Goal: Information Seeking & Learning: Learn about a topic

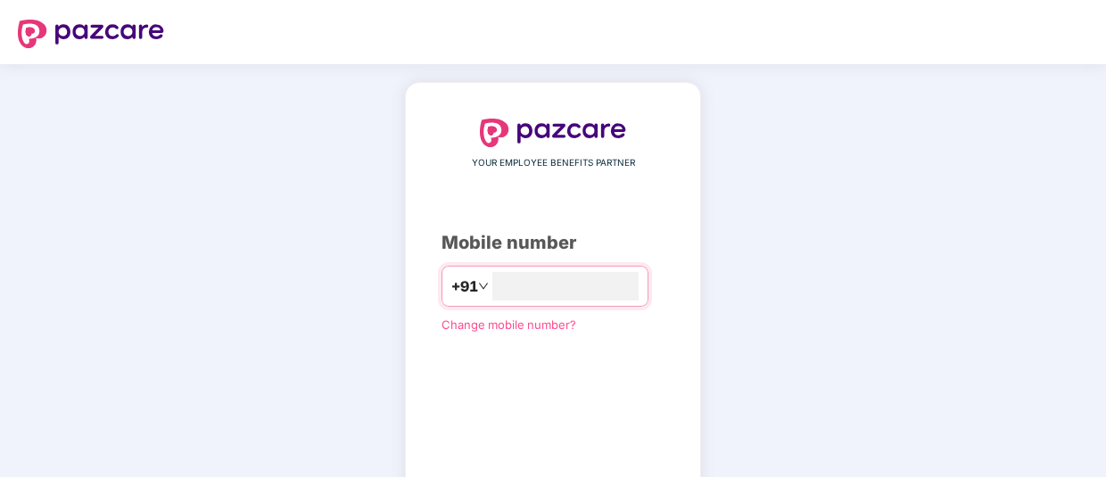
type input "**********"
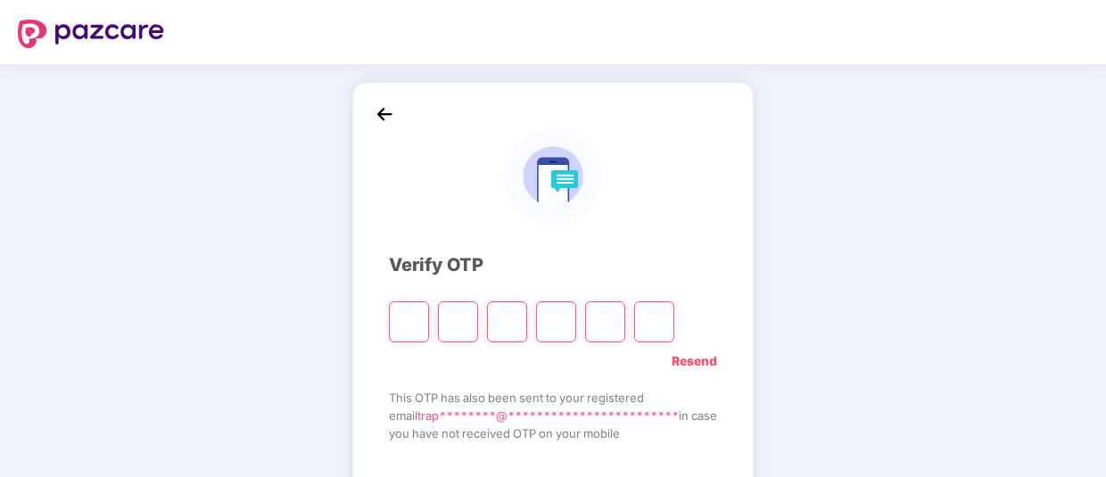
type input "*"
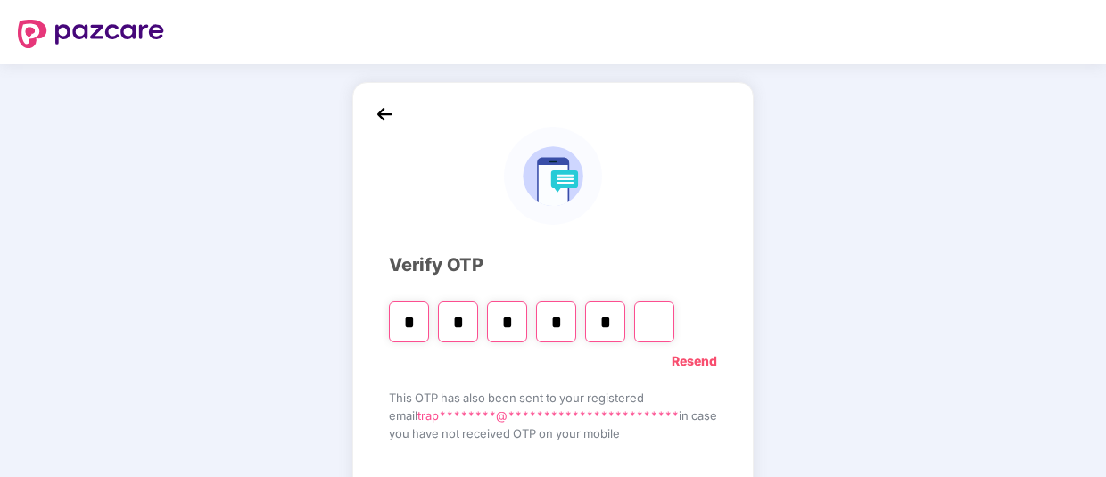
type input "*"
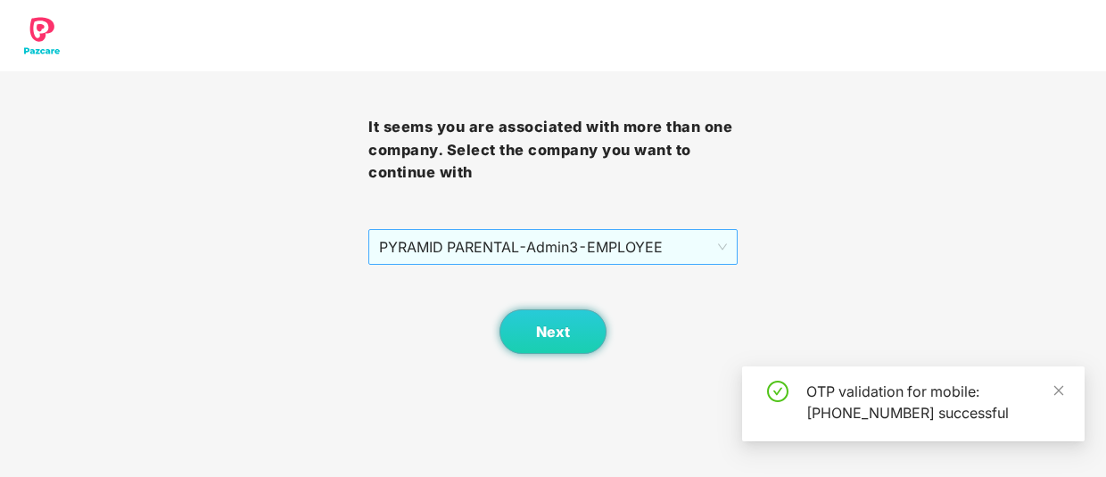
click at [715, 246] on span "PYRAMID PARENTAL - Admin3 - EMPLOYEE" at bounding box center [552, 247] width 347 height 34
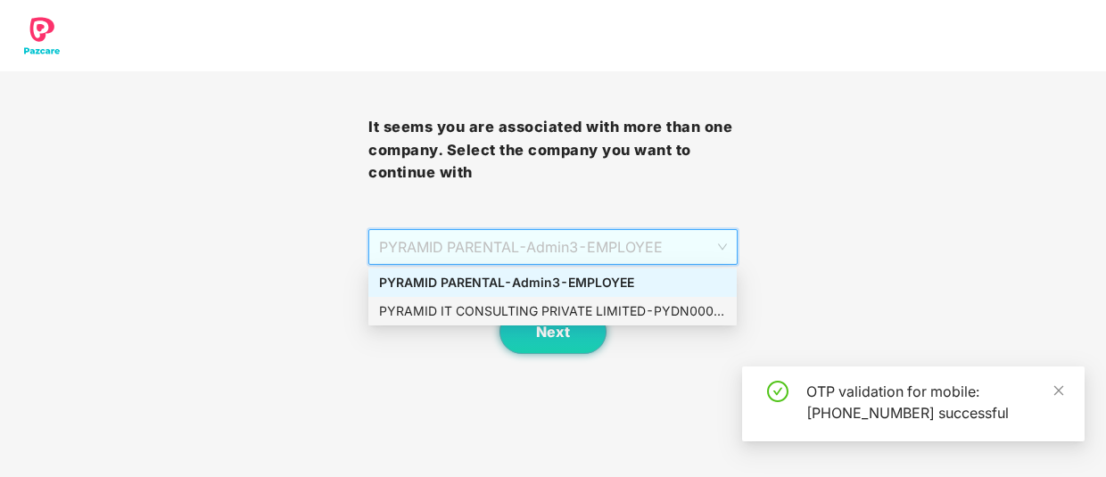
click at [625, 309] on div "PYRAMID IT CONSULTING PRIVATE LIMITED - PYDN00007 - ADMIN" at bounding box center [552, 312] width 347 height 20
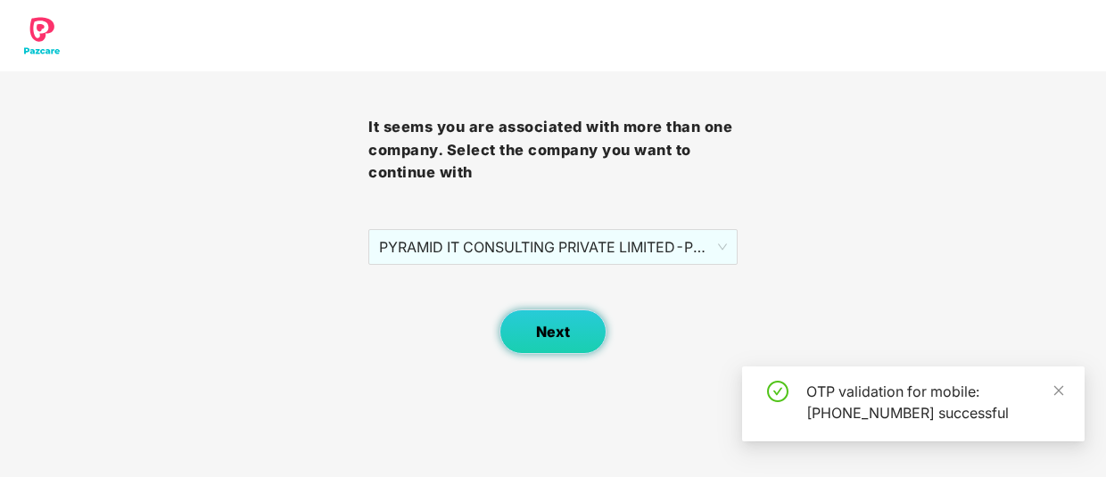
click at [566, 351] on button "Next" at bounding box center [553, 332] width 107 height 45
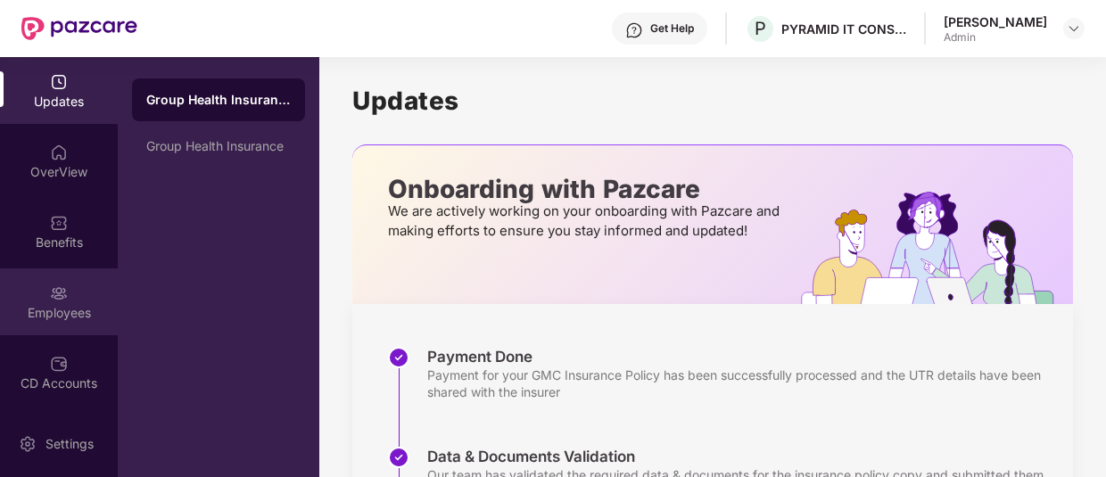
click at [57, 310] on div "Employees" at bounding box center [59, 313] width 118 height 18
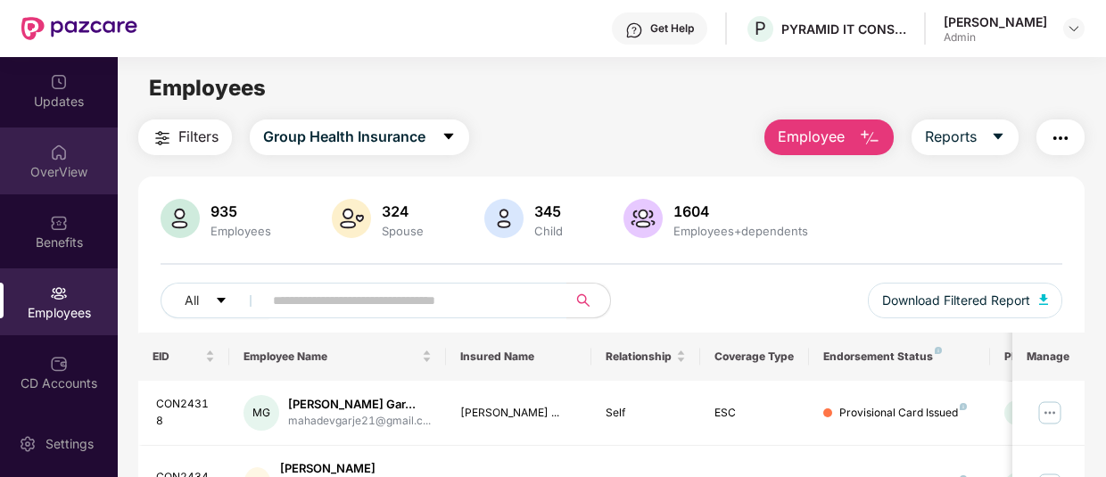
click at [65, 161] on div "OverView" at bounding box center [59, 161] width 118 height 67
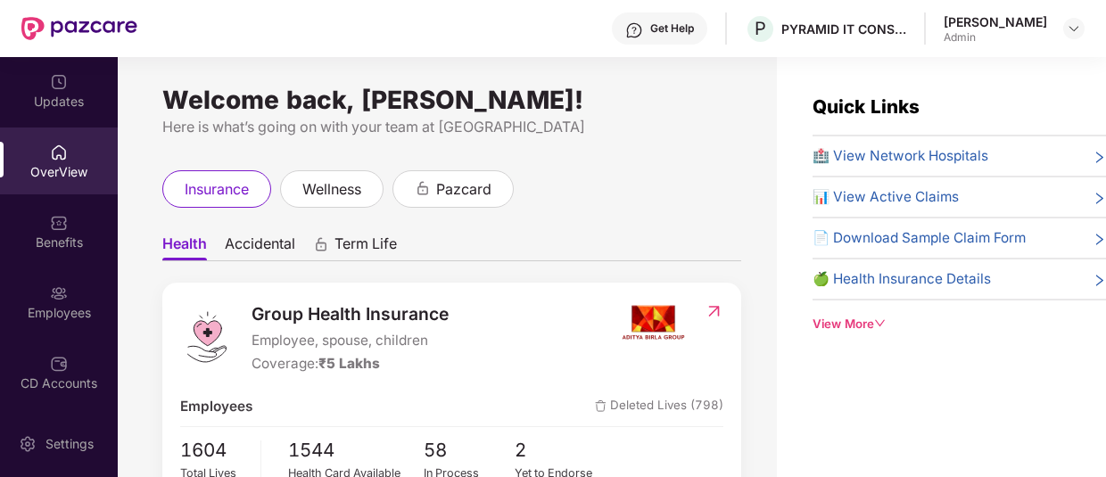
click at [1097, 160] on icon "right" at bounding box center [1099, 158] width 7 height 12
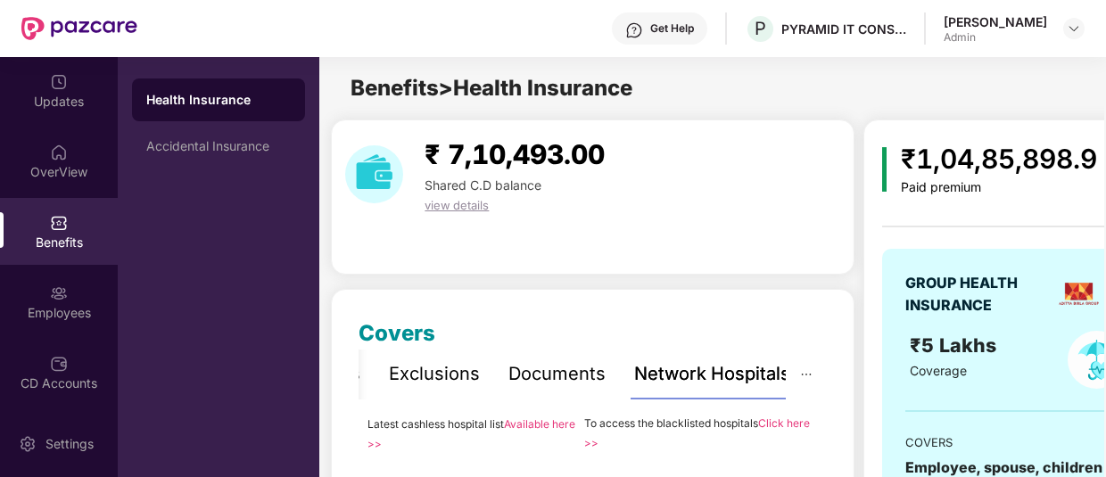
click at [70, 244] on div "Benefits" at bounding box center [59, 243] width 118 height 18
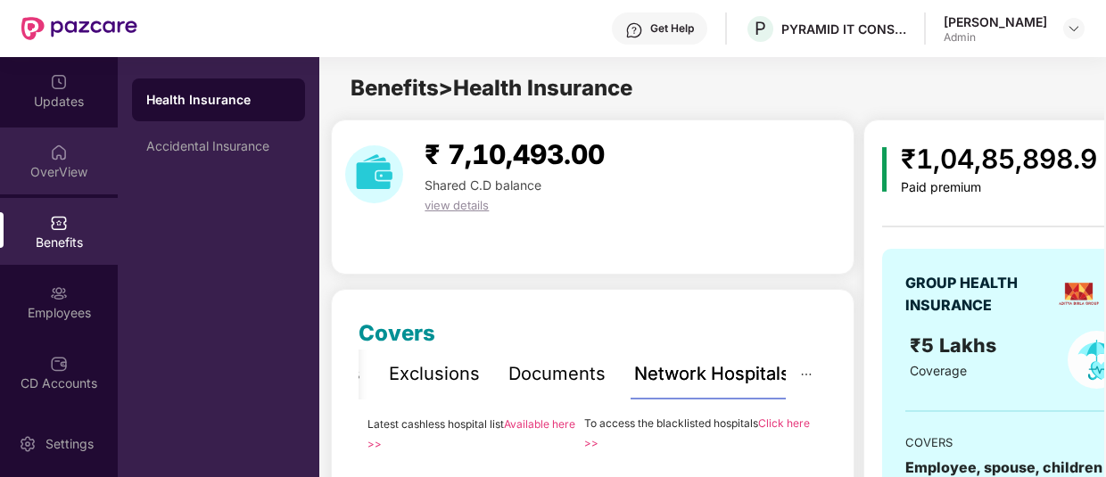
click at [65, 157] on div "OverView" at bounding box center [59, 161] width 118 height 67
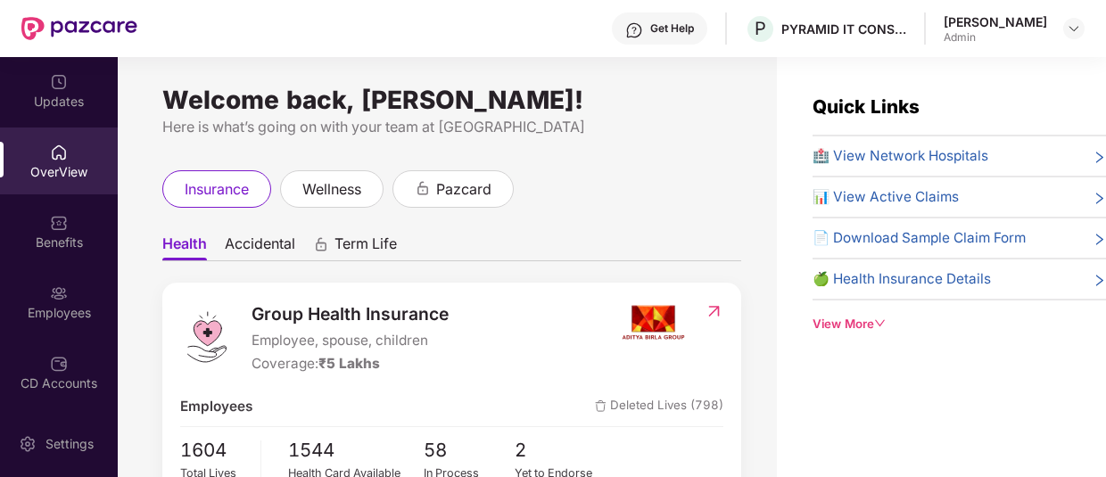
scroll to position [6, 0]
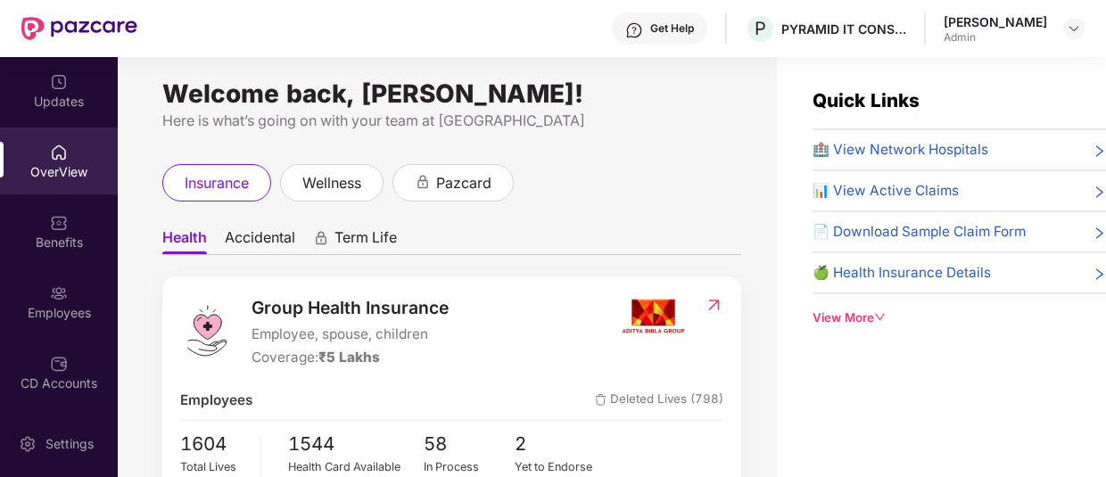
click at [881, 312] on icon "down" at bounding box center [880, 317] width 12 height 12
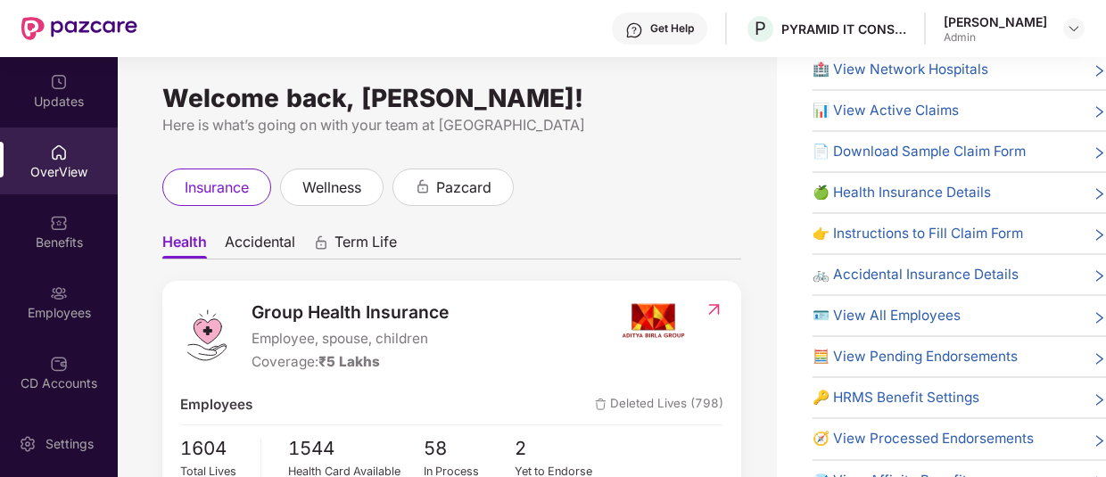
scroll to position [0, 0]
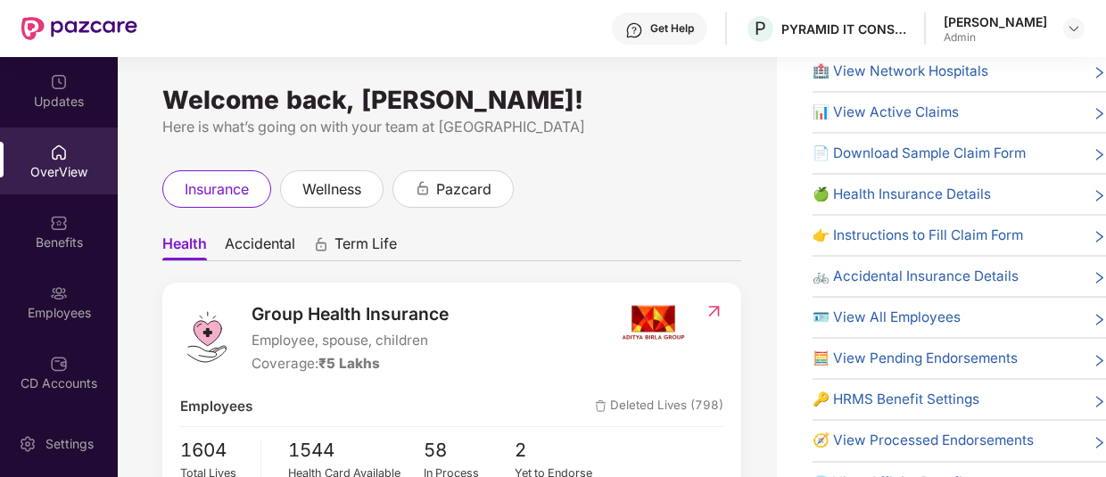
click at [1093, 76] on icon "right" at bounding box center [1099, 72] width 13 height 13
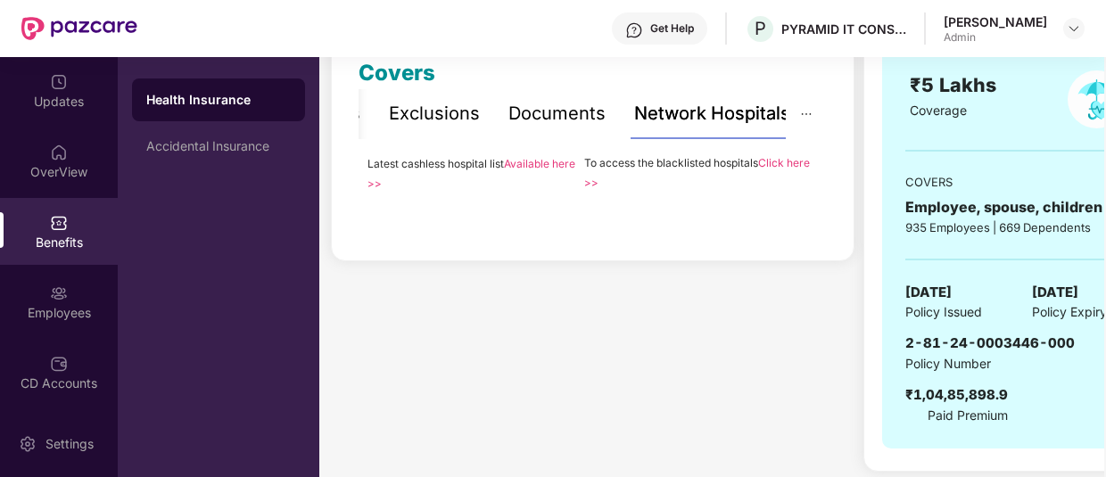
scroll to position [268, 0]
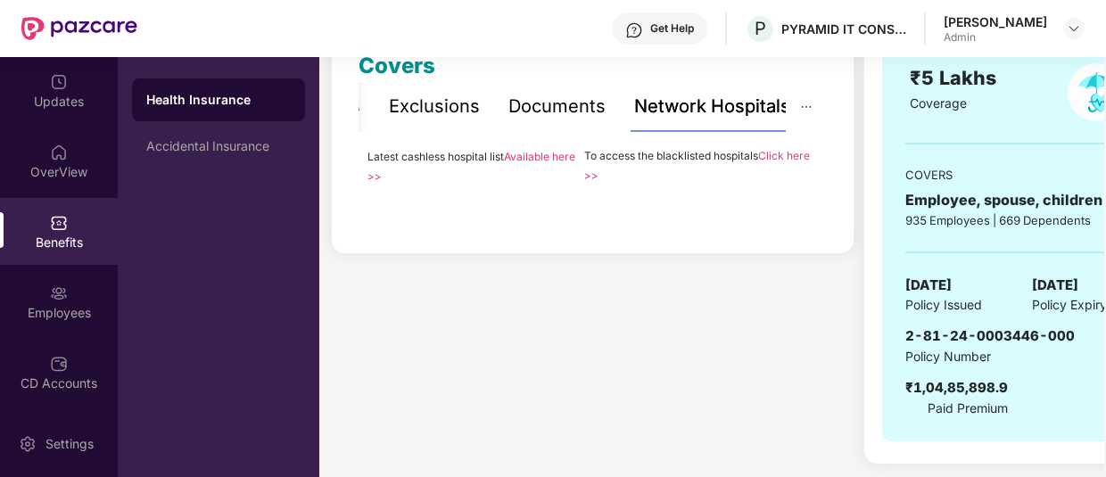
click at [701, 109] on div "Network Hospitals" at bounding box center [712, 107] width 156 height 28
click at [679, 31] on div "Get Help" at bounding box center [672, 28] width 44 height 14
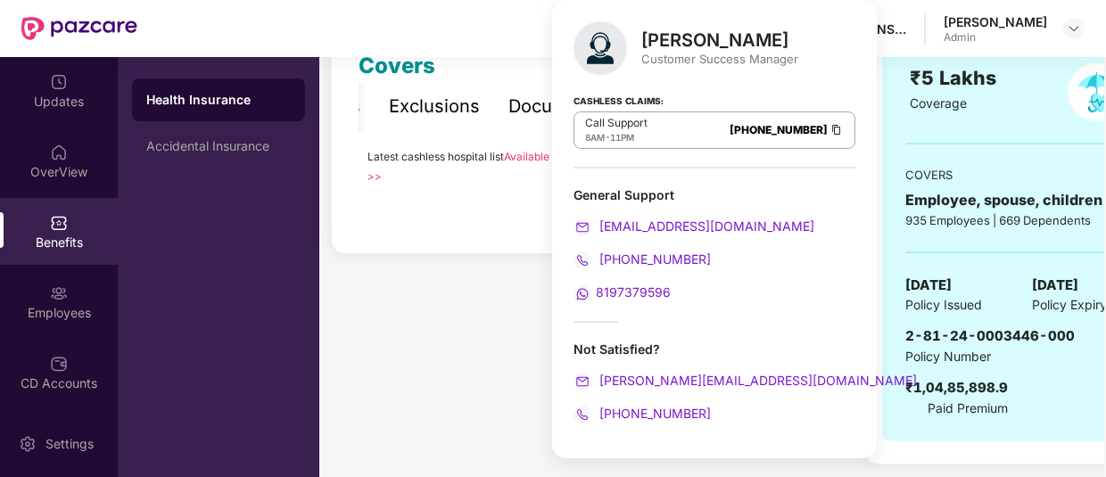
click at [211, 250] on div "Health Insurance Accidental Insurance" at bounding box center [219, 267] width 202 height 420
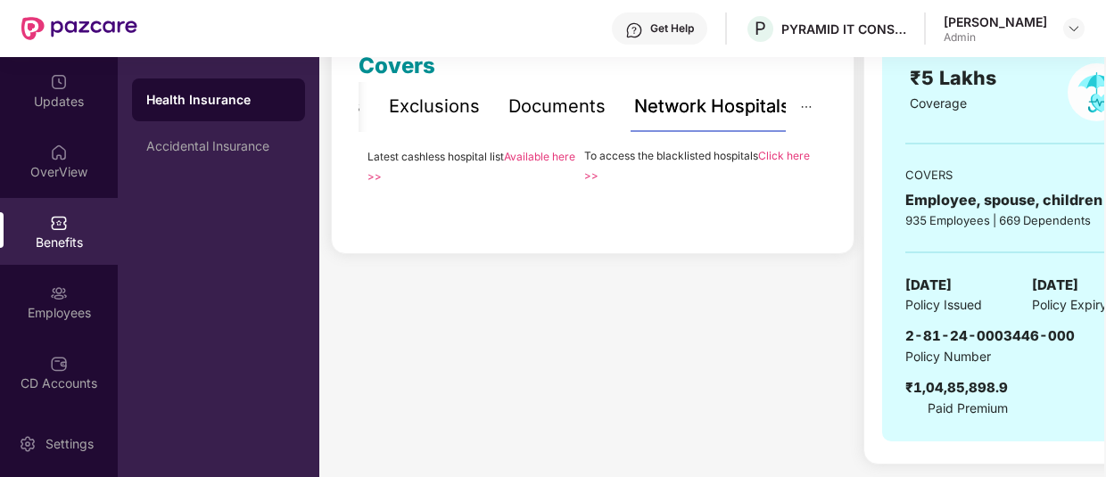
click at [786, 163] on div "To access the blacklisted hospitals Click here >>" at bounding box center [701, 165] width 234 height 38
click at [792, 155] on link "Click here >>" at bounding box center [697, 165] width 226 height 33
click at [523, 156] on link "Available here >>" at bounding box center [472, 166] width 208 height 33
